Goal: Task Accomplishment & Management: Use online tool/utility

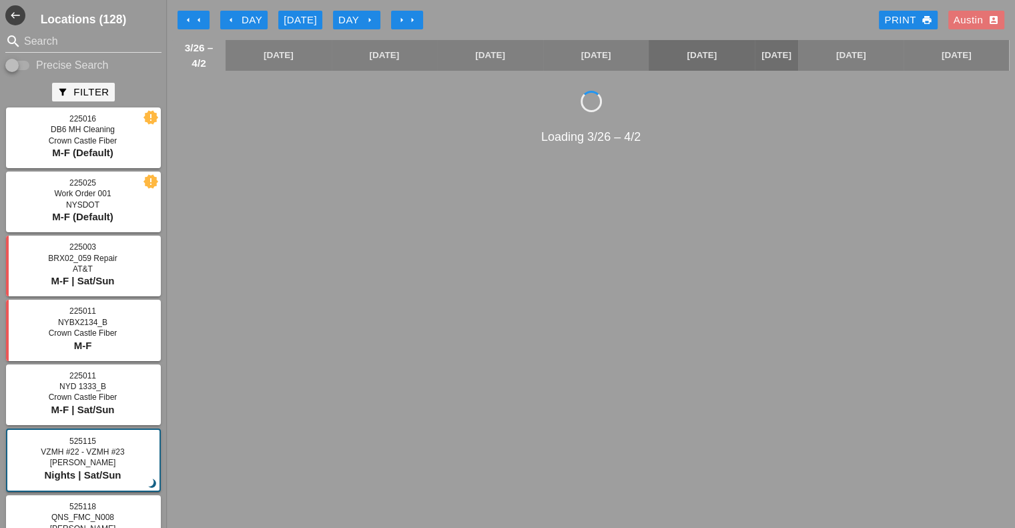
click at [312, 19] on div "[DATE]" at bounding box center [300, 20] width 33 height 15
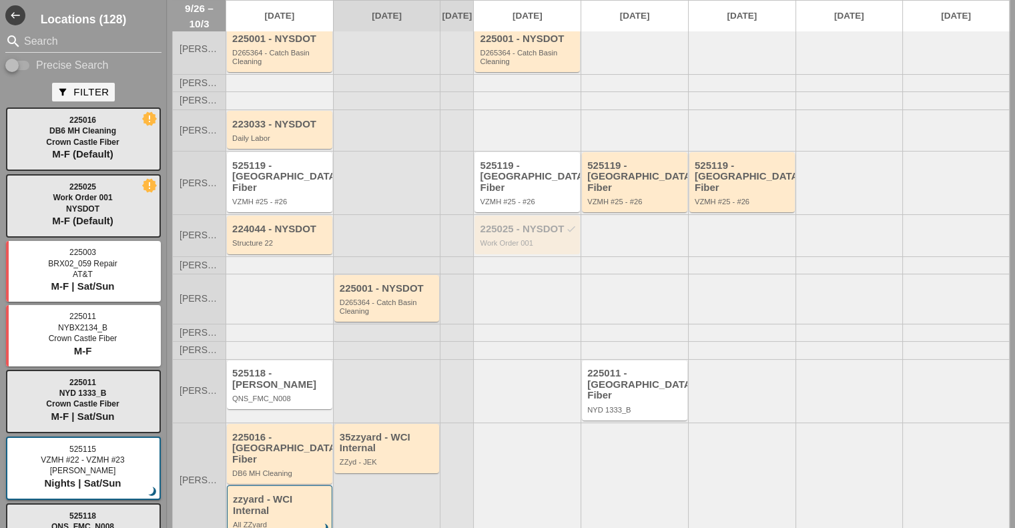
scroll to position [127, 0]
drag, startPoint x: 528, startPoint y: 230, endPoint x: 595, endPoint y: 238, distance: 67.9
click at [595, 238] on div "[PERSON_NAME] 224044 - NYSDOT Structure 22 225025 - NYSDOT check Work Order 001" at bounding box center [590, 233] width 837 height 41
click at [557, 230] on div "225025 - NYSDOT check Work Order 001" at bounding box center [528, 234] width 97 height 24
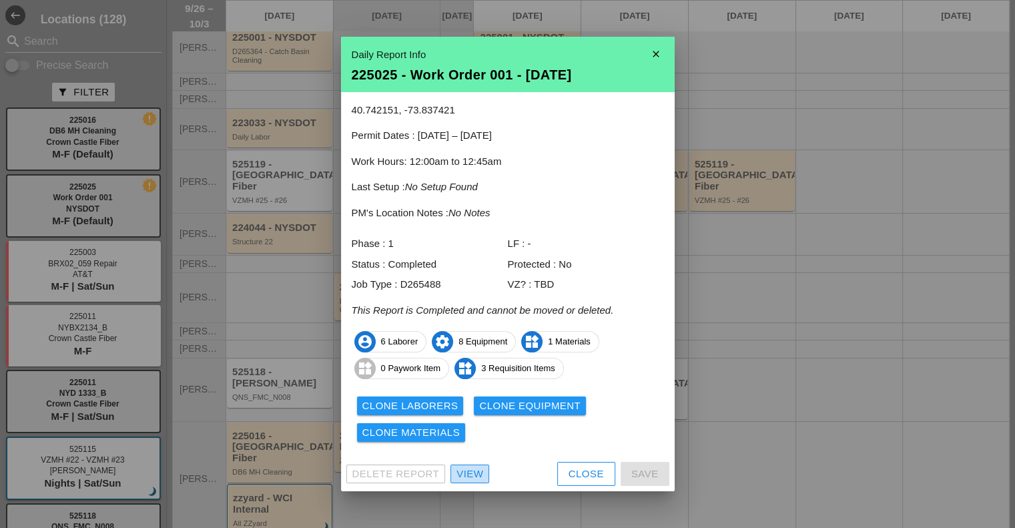
click at [466, 470] on div "View" at bounding box center [469, 473] width 27 height 15
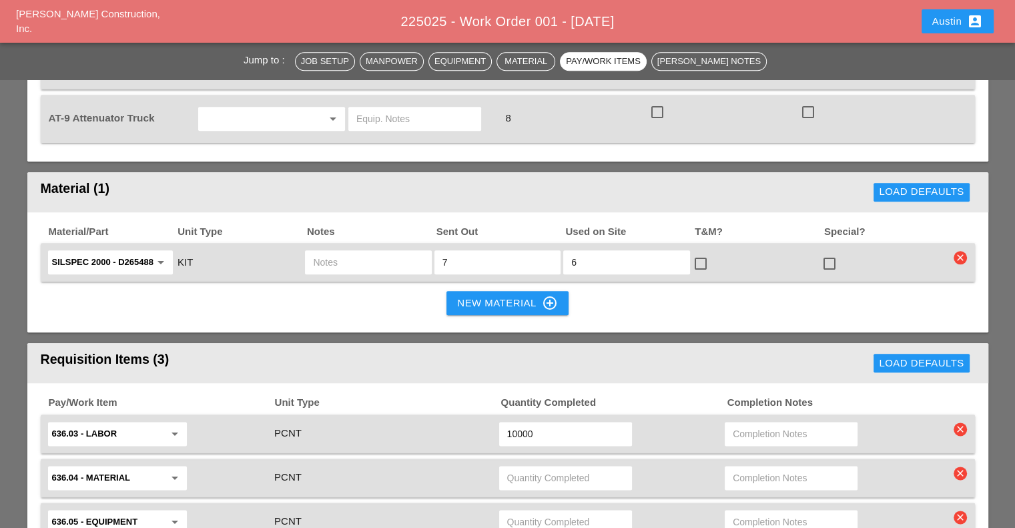
scroll to position [1462, 0]
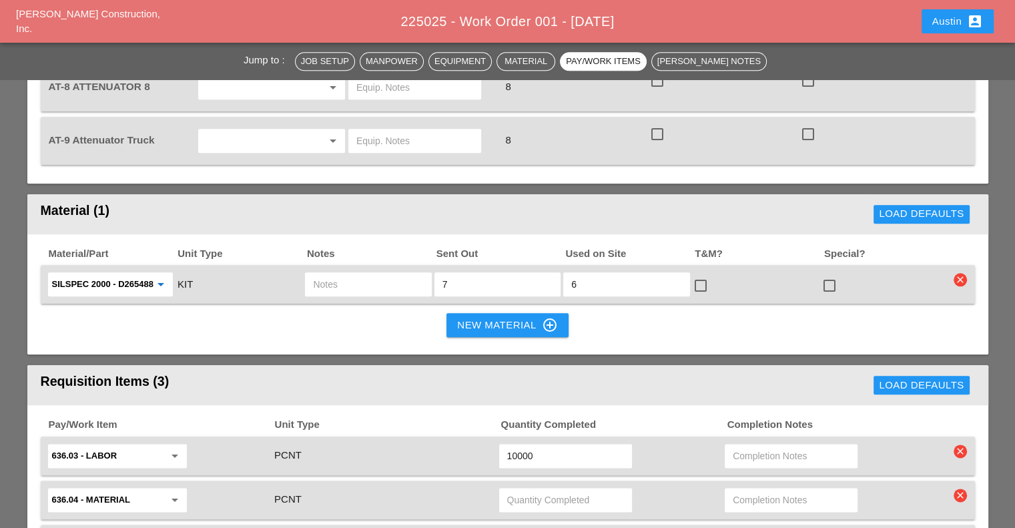
click at [143, 274] on input "Silspec 2000 - D265488" at bounding box center [101, 284] width 98 height 21
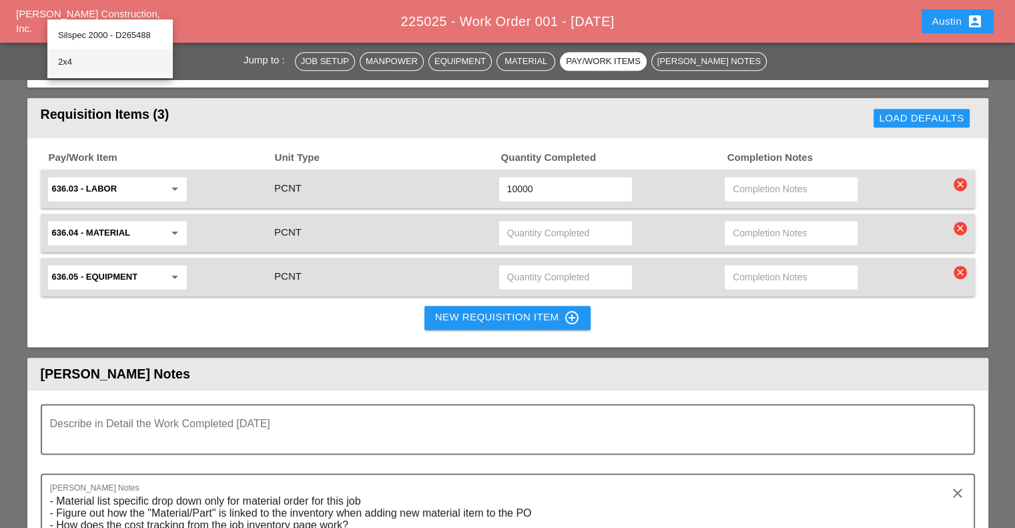
scroll to position [1595, 0]
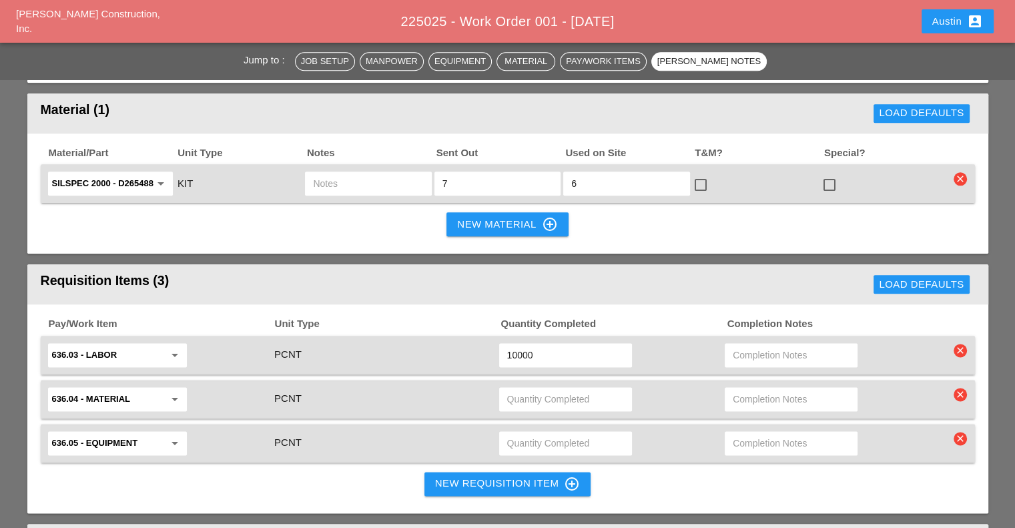
scroll to position [1458, 0]
